Goal: Find specific page/section: Find specific page/section

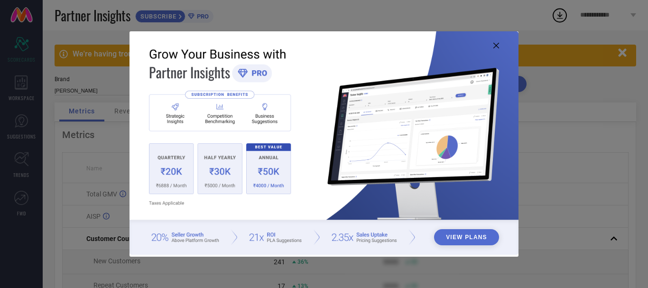
click at [494, 48] on icon at bounding box center [497, 46] width 6 height 6
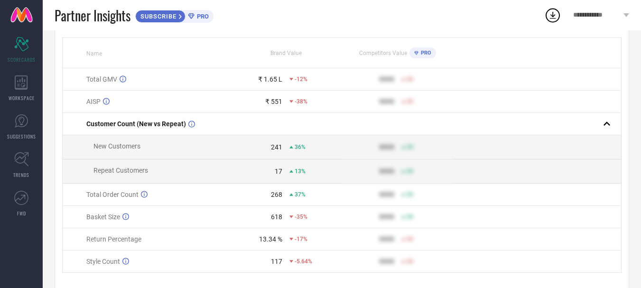
scroll to position [143, 0]
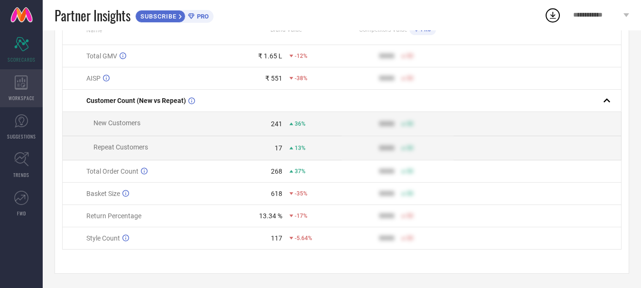
click at [24, 88] on icon at bounding box center [21, 82] width 13 height 14
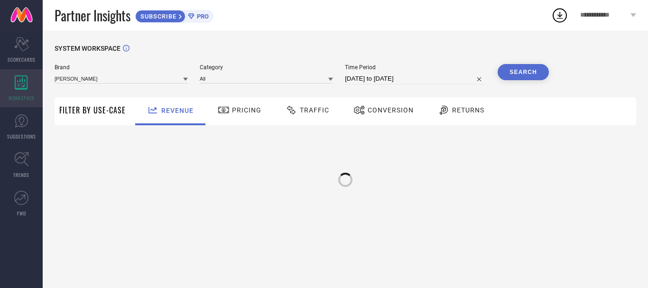
type input "[PERSON_NAME]"
type input "All"
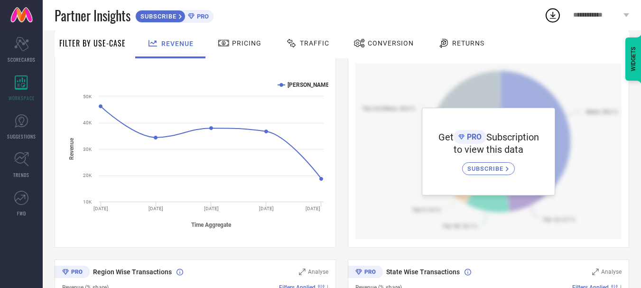
scroll to position [130, 0]
click at [14, 45] on icon "Scorecard" at bounding box center [21, 44] width 15 height 14
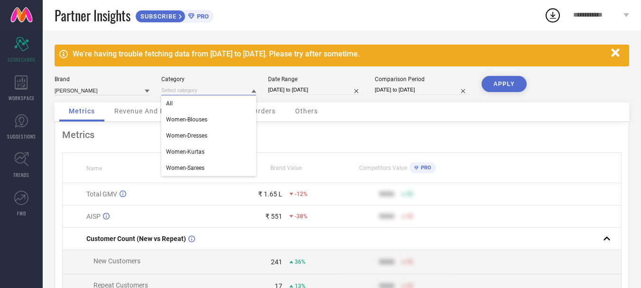
click at [175, 88] on input at bounding box center [208, 90] width 95 height 10
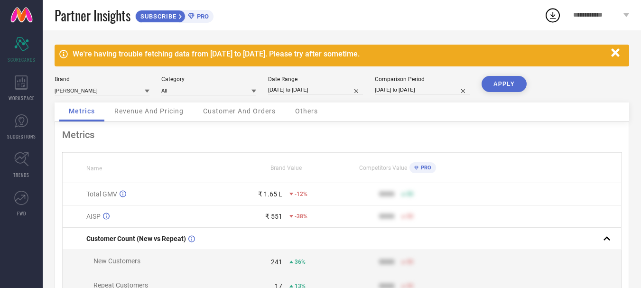
click at [229, 110] on span "Customer And Orders" at bounding box center [239, 111] width 73 height 8
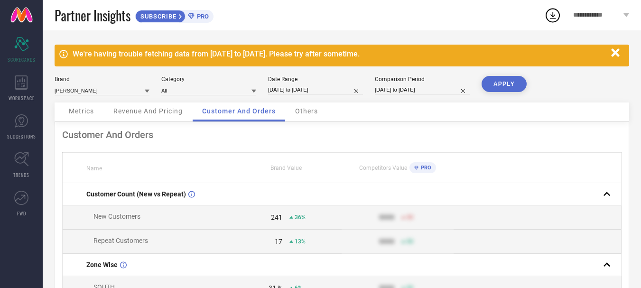
click at [252, 90] on icon at bounding box center [254, 91] width 5 height 3
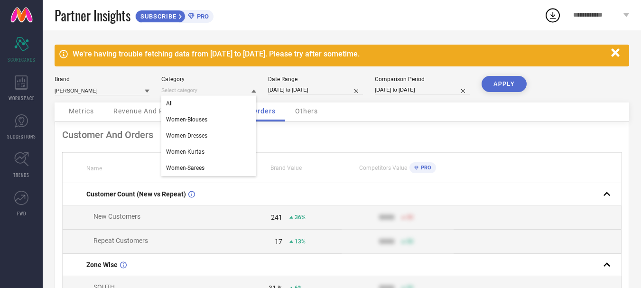
click at [252, 90] on icon at bounding box center [254, 91] width 5 height 5
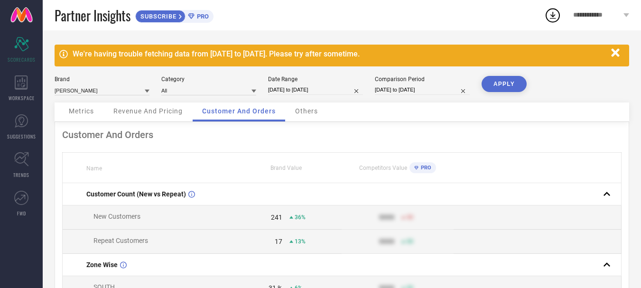
click at [313, 107] on div "Others" at bounding box center [307, 112] width 42 height 19
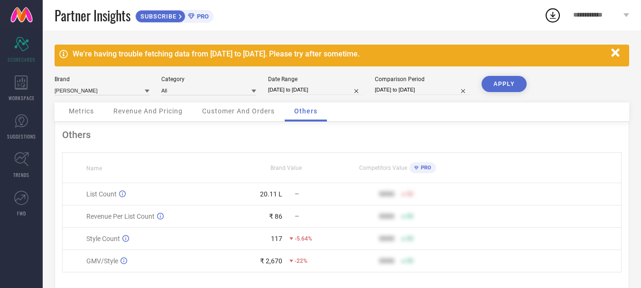
scroll to position [25, 0]
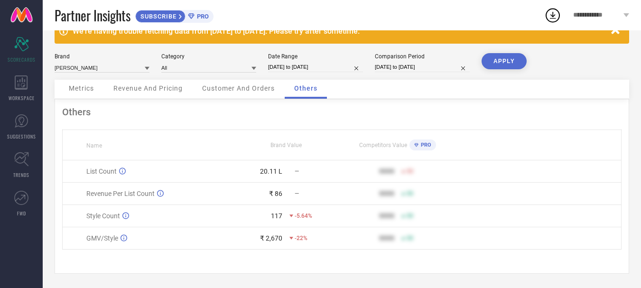
click at [258, 80] on div "Customer And Orders" at bounding box center [239, 89] width 92 height 19
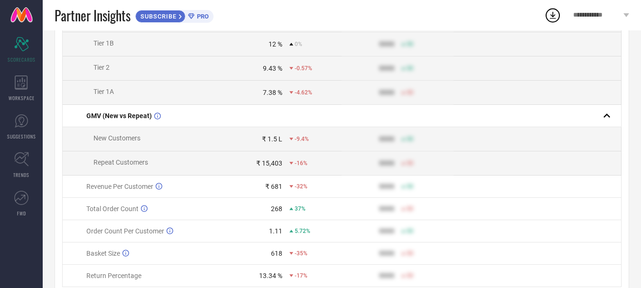
scroll to position [460, 0]
